Goal: Task Accomplishment & Management: Complete application form

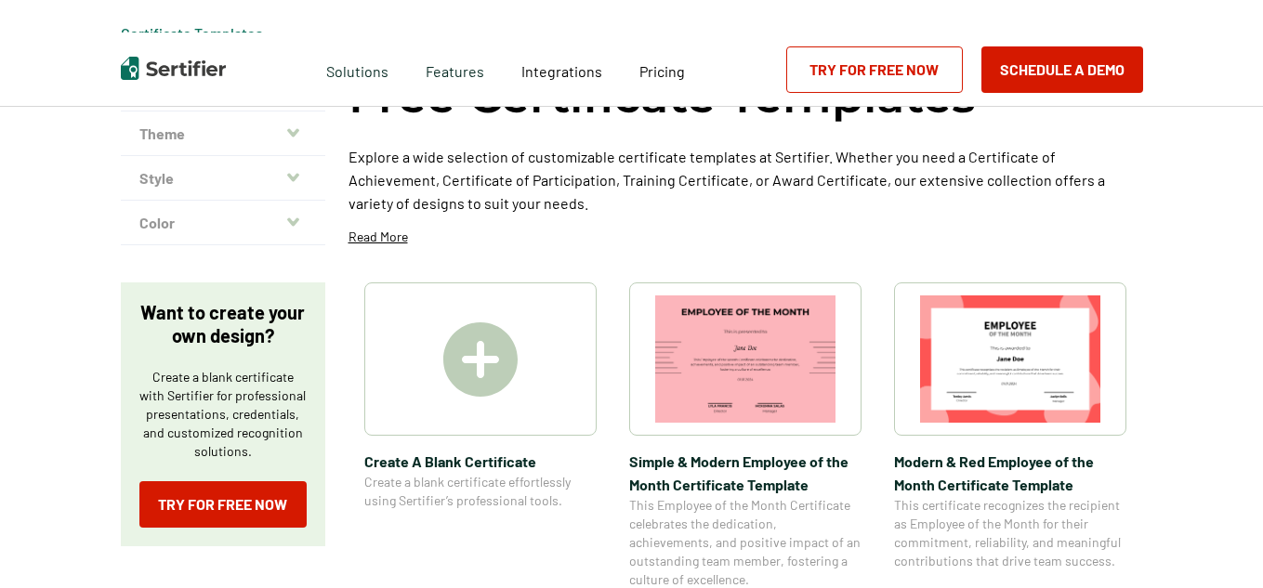
scroll to position [186, 0]
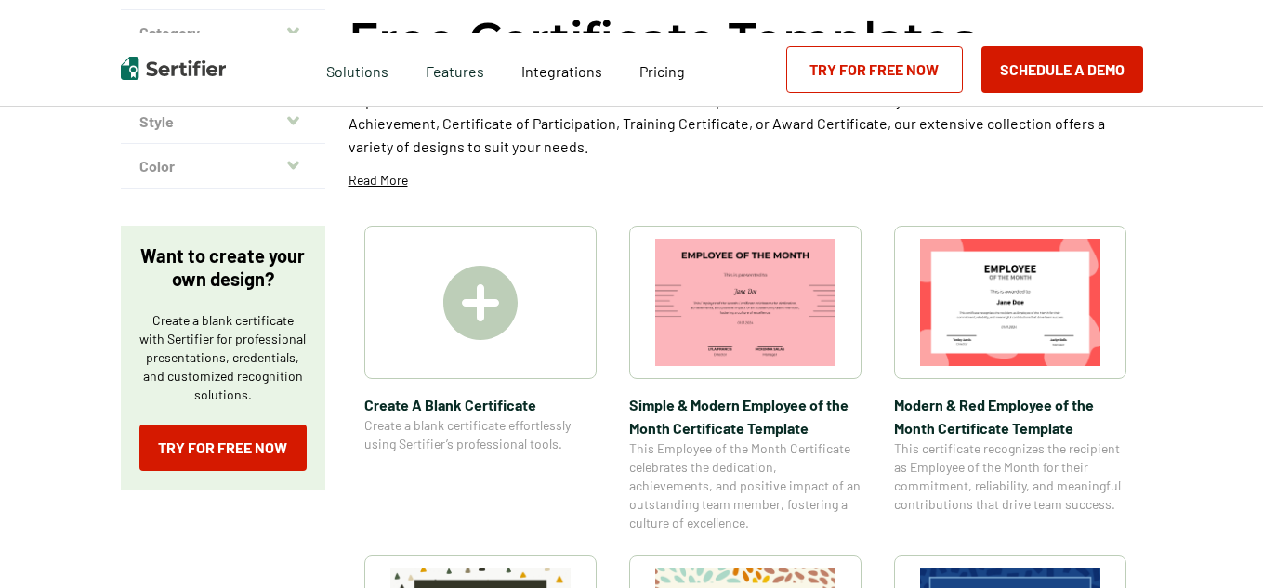
click at [496, 297] on img at bounding box center [480, 303] width 74 height 74
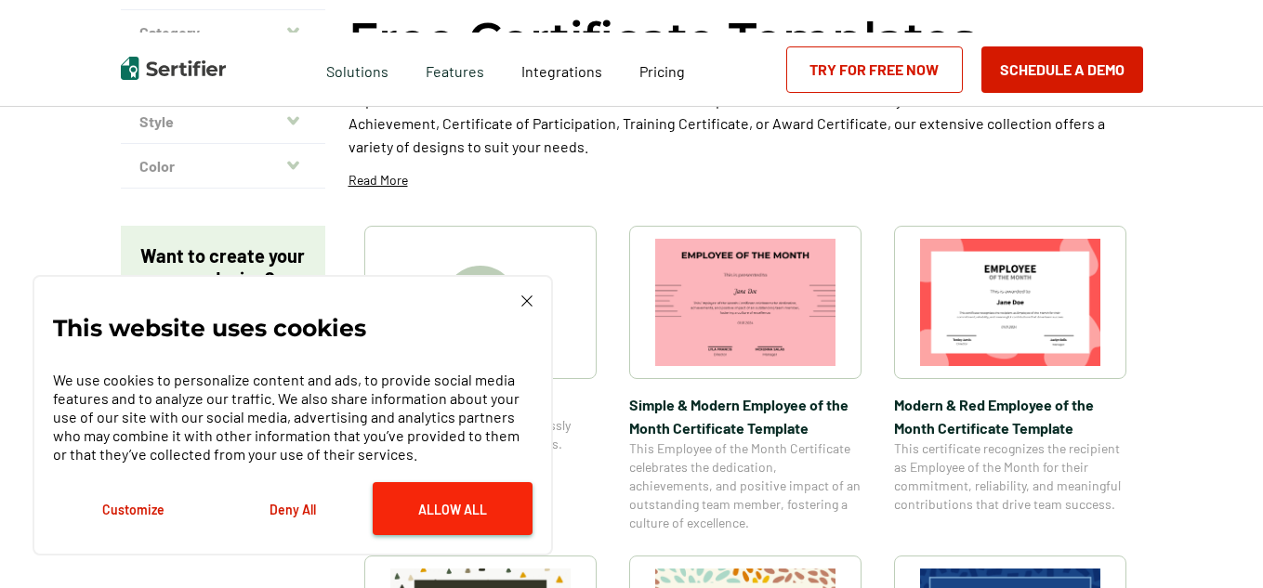
click at [482, 514] on button "Allow All" at bounding box center [453, 508] width 160 height 53
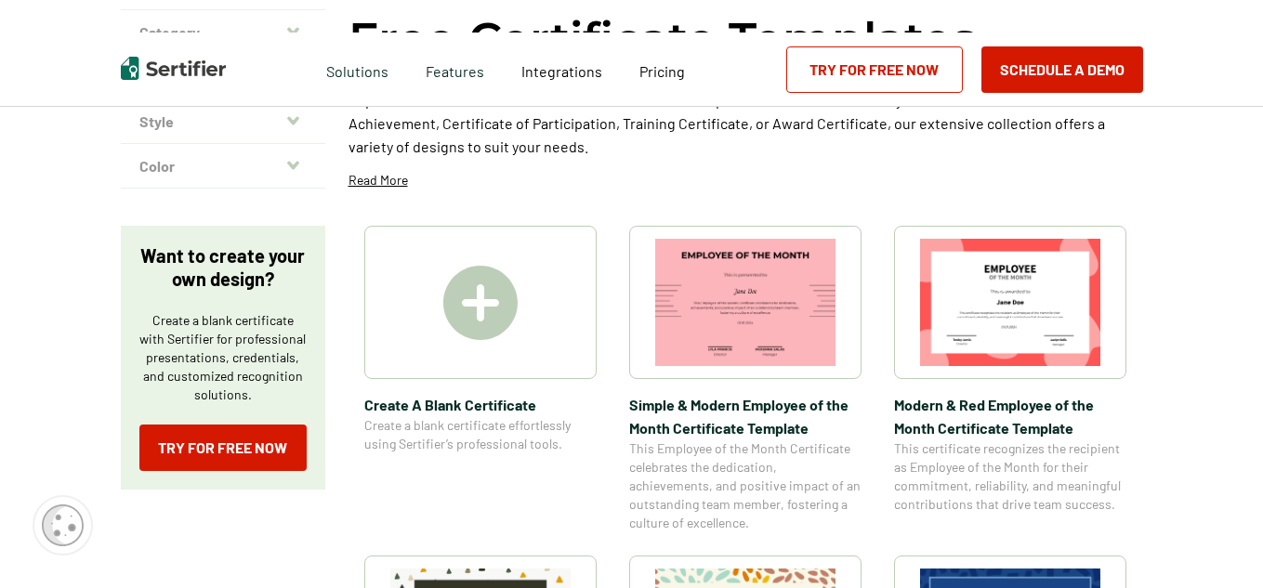
click at [491, 321] on img at bounding box center [480, 303] width 74 height 74
click at [504, 296] on img at bounding box center [480, 303] width 74 height 74
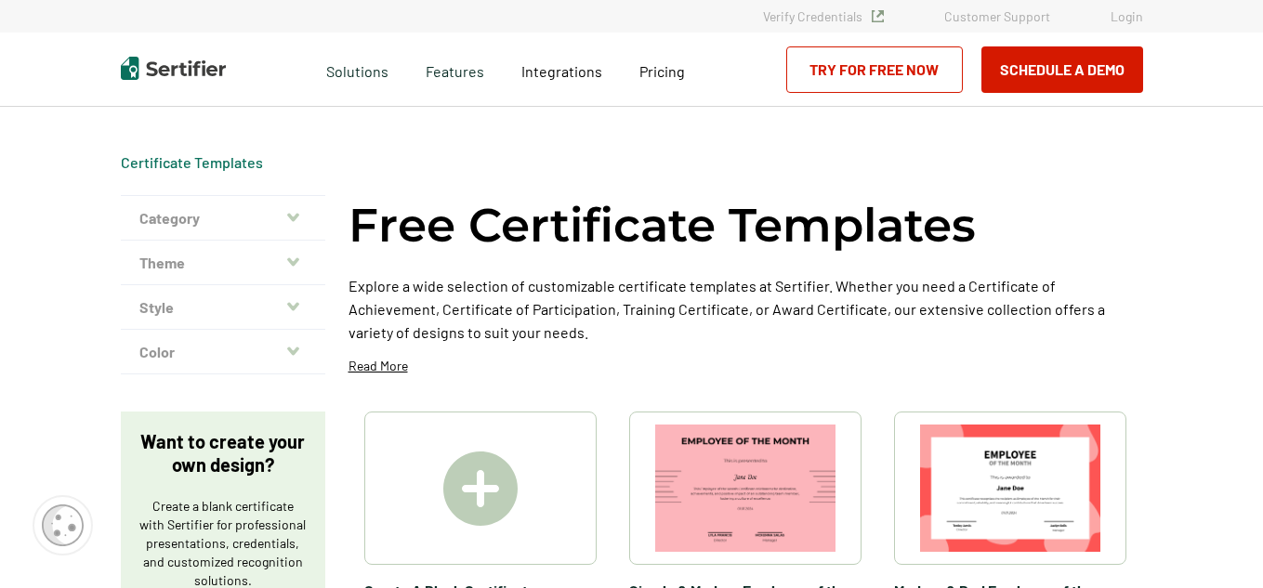
click at [1125, 15] on link "Login" at bounding box center [1126, 16] width 33 height 16
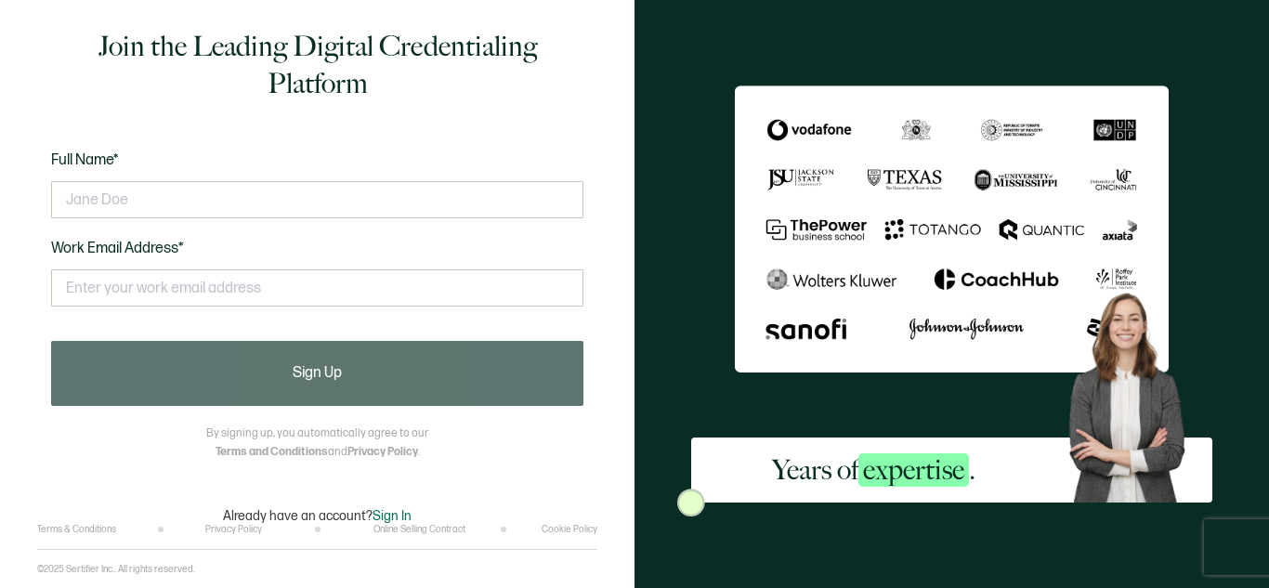
click at [661, 72] on div "Years of expertise ." at bounding box center [952, 294] width 635 height 588
click at [188, 192] on input "text" at bounding box center [317, 199] width 532 height 37
type input "[PERSON_NAME]"
click at [128, 281] on input "text" at bounding box center [317, 287] width 532 height 37
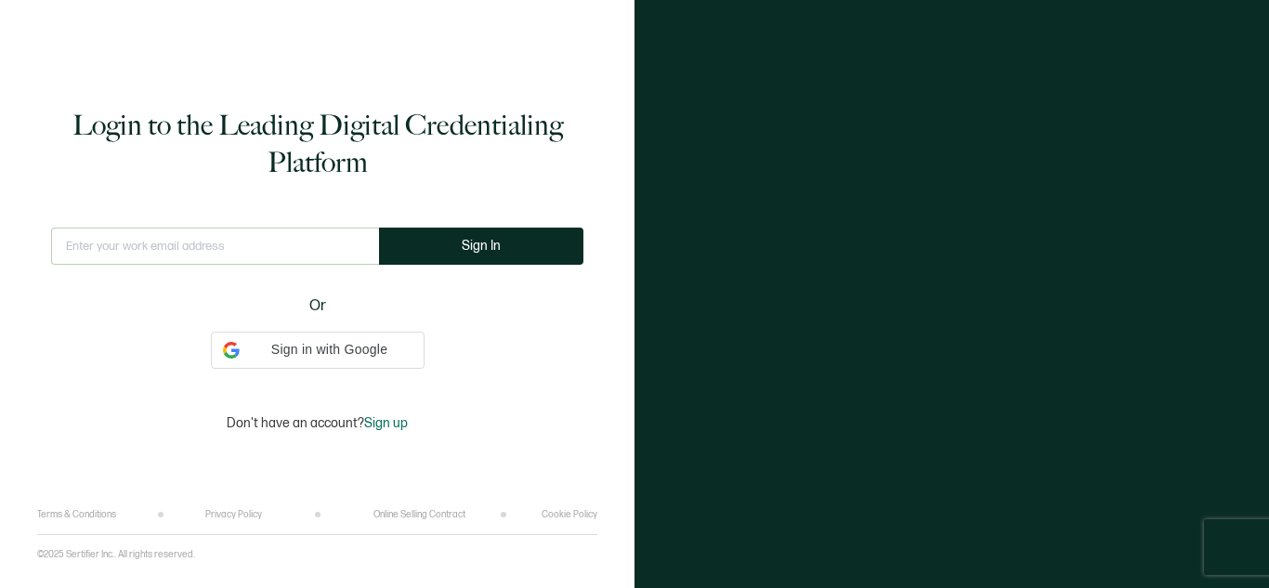
click at [264, 243] on input "text" at bounding box center [215, 246] width 328 height 37
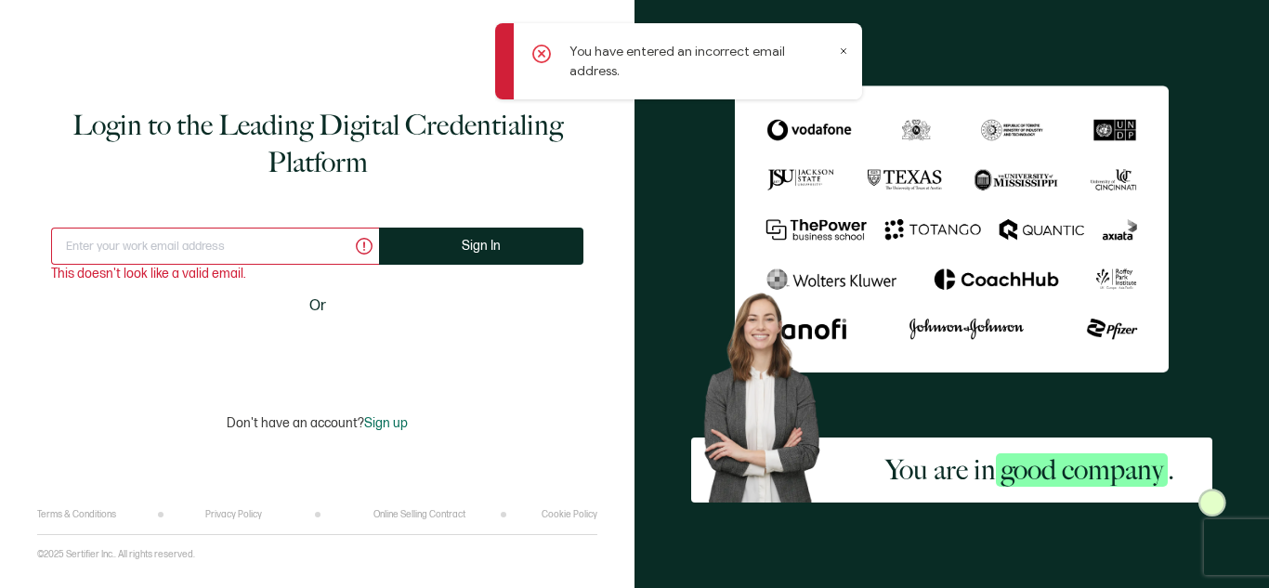
click at [846, 49] on icon at bounding box center [843, 50] width 9 height 9
